Goal: Task Accomplishment & Management: Complete application form

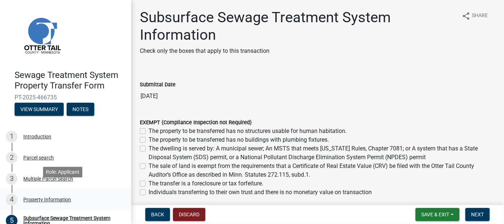
scroll to position [31, 0]
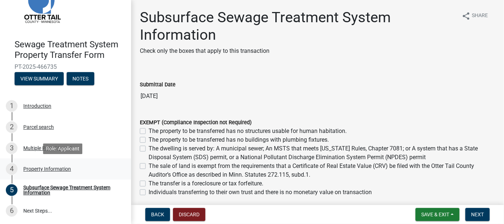
click at [32, 170] on div "Property Information" at bounding box center [47, 168] width 48 height 5
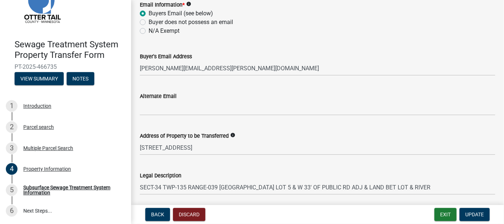
scroll to position [328, 0]
click at [471, 213] on span "Update" at bounding box center [474, 215] width 19 height 6
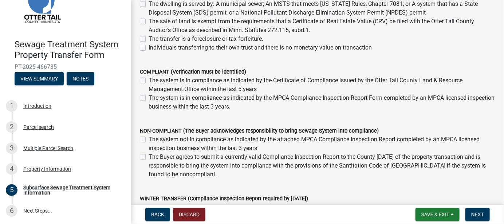
scroll to position [146, 0]
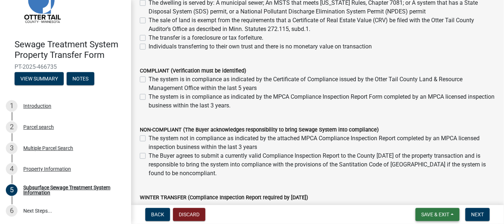
click at [438, 214] on span "Save & Exit" at bounding box center [435, 215] width 28 height 6
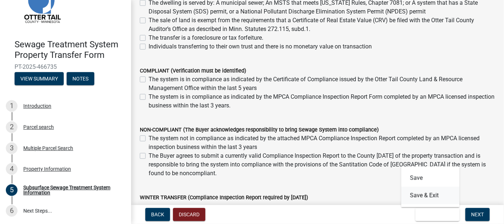
click at [423, 197] on button "Save & Exit" at bounding box center [430, 195] width 58 height 17
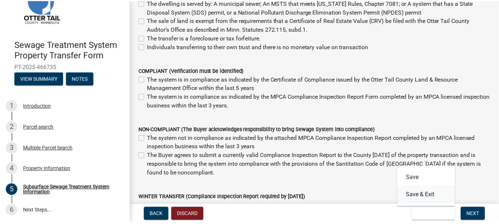
scroll to position [0, 0]
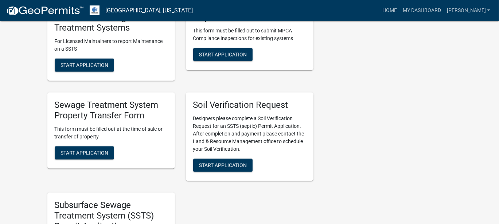
scroll to position [328, 0]
